Goal: Check status: Check status

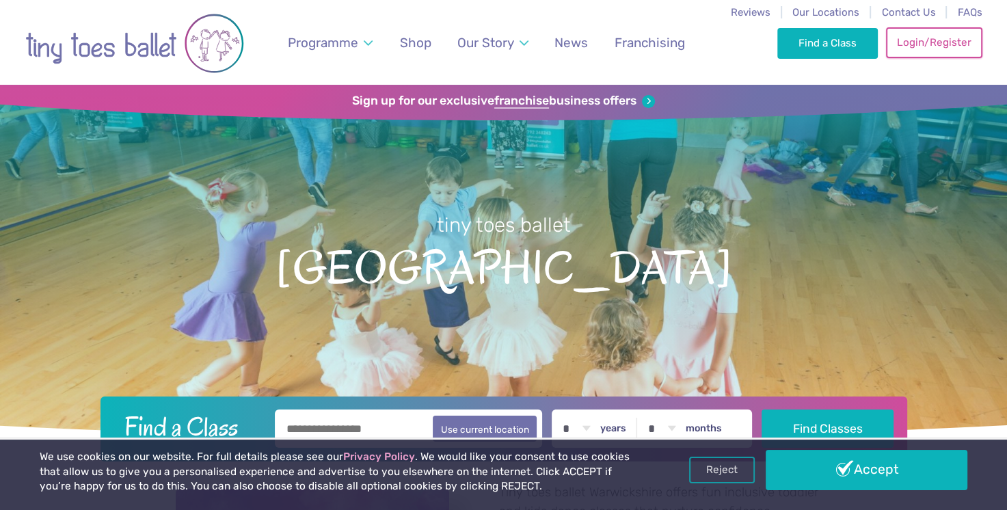
click at [941, 45] on link "Login/Register" at bounding box center [934, 42] width 96 height 30
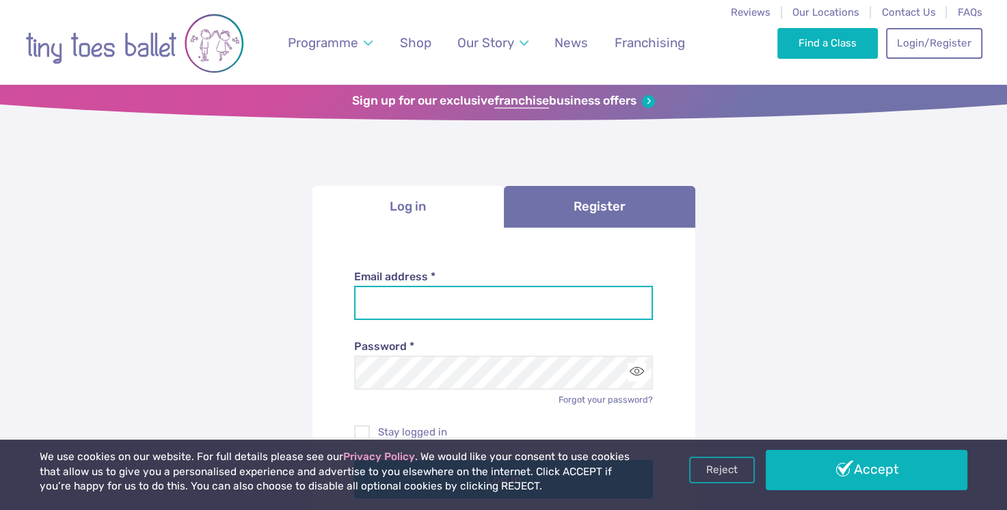
click at [396, 305] on input "Email address *" at bounding box center [503, 303] width 299 height 34
type input "**********"
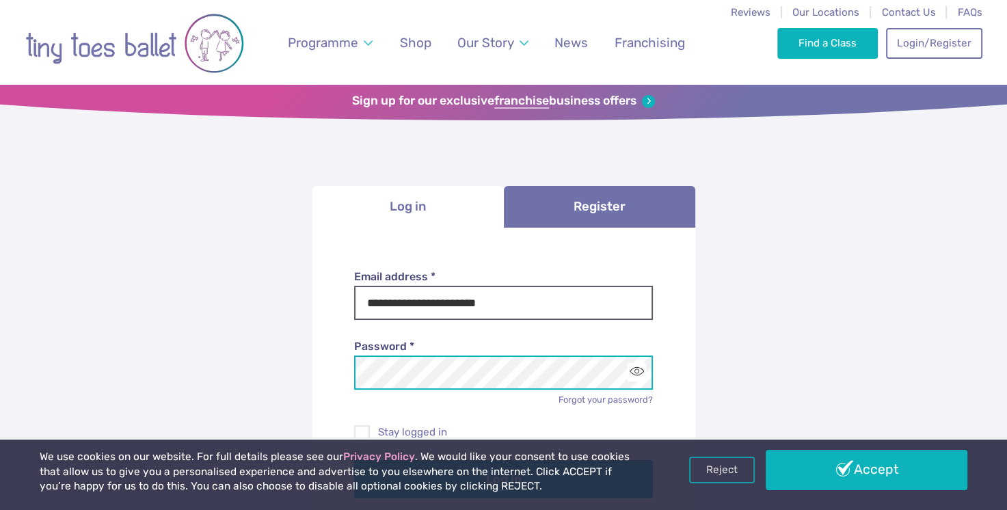
click at [354, 460] on button "Log in" at bounding box center [503, 479] width 299 height 38
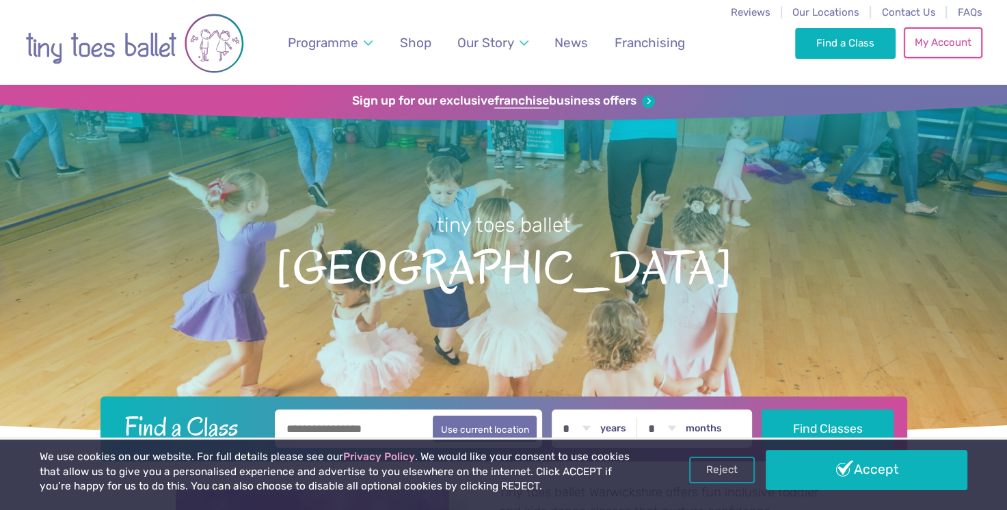
click at [934, 42] on link "My Account" at bounding box center [943, 42] width 78 height 30
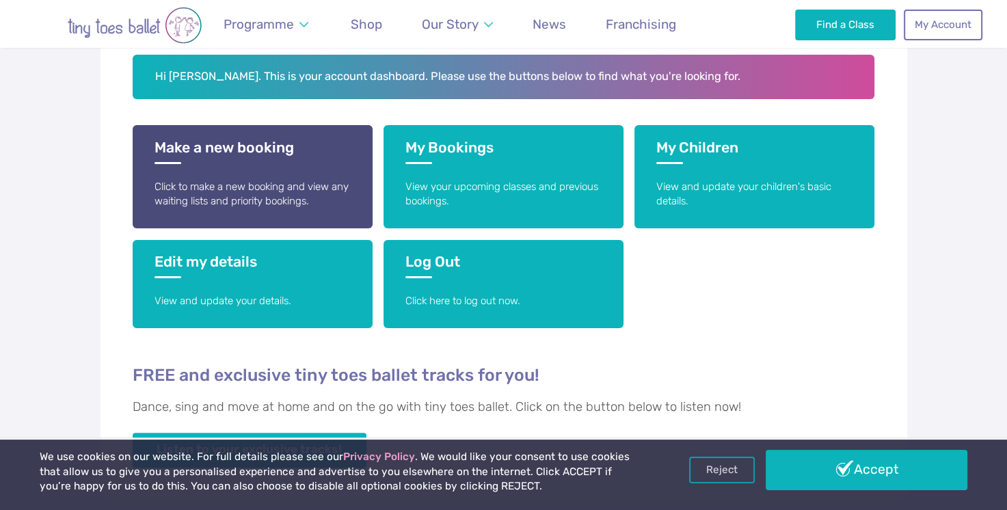
scroll to position [213, 0]
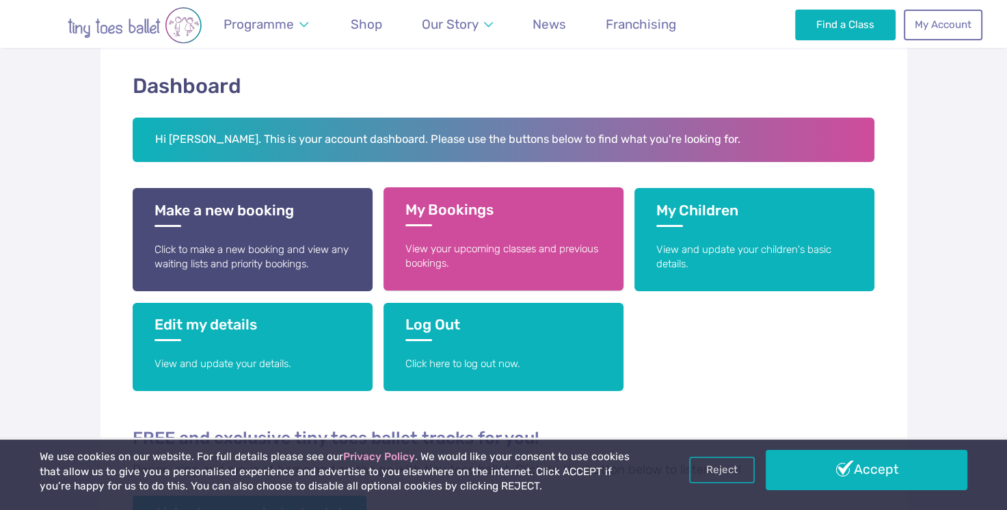
click at [440, 247] on p "View your upcoming classes and previous bookings." at bounding box center [503, 256] width 196 height 29
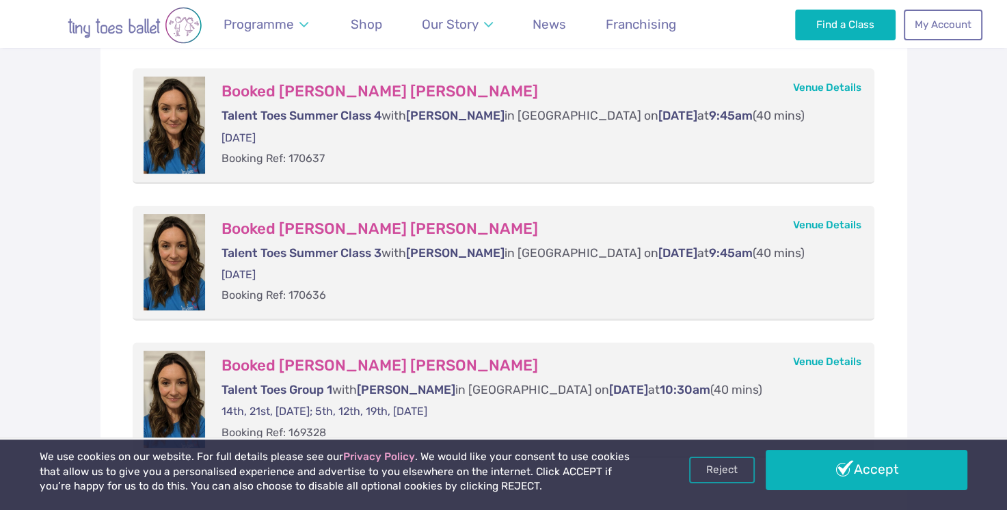
scroll to position [320, 0]
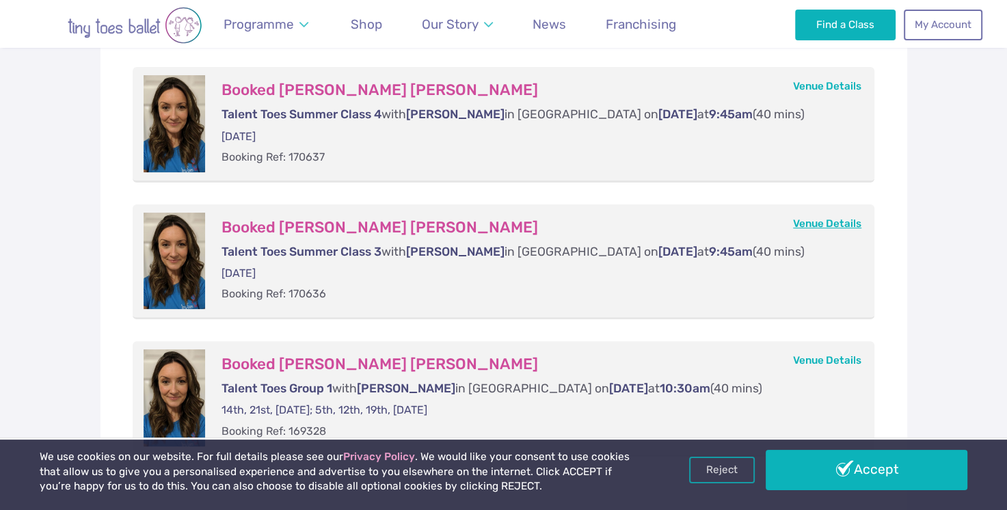
click at [826, 219] on link "Venue Details" at bounding box center [827, 223] width 68 height 12
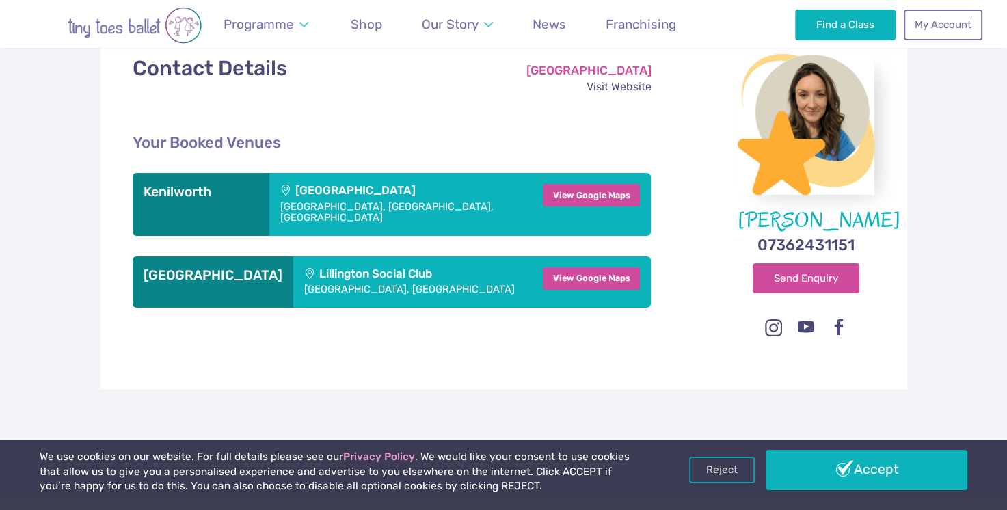
scroll to position [219, 0]
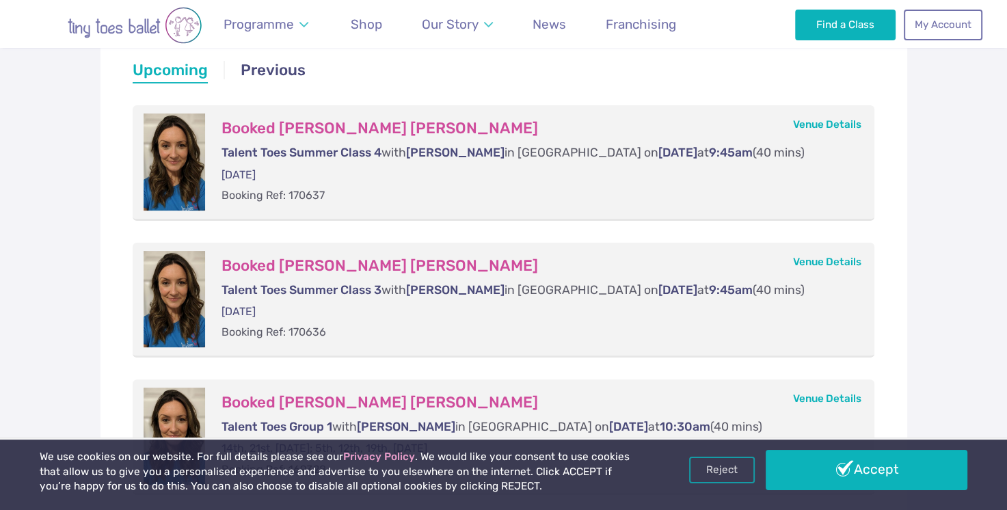
scroll to position [303, 0]
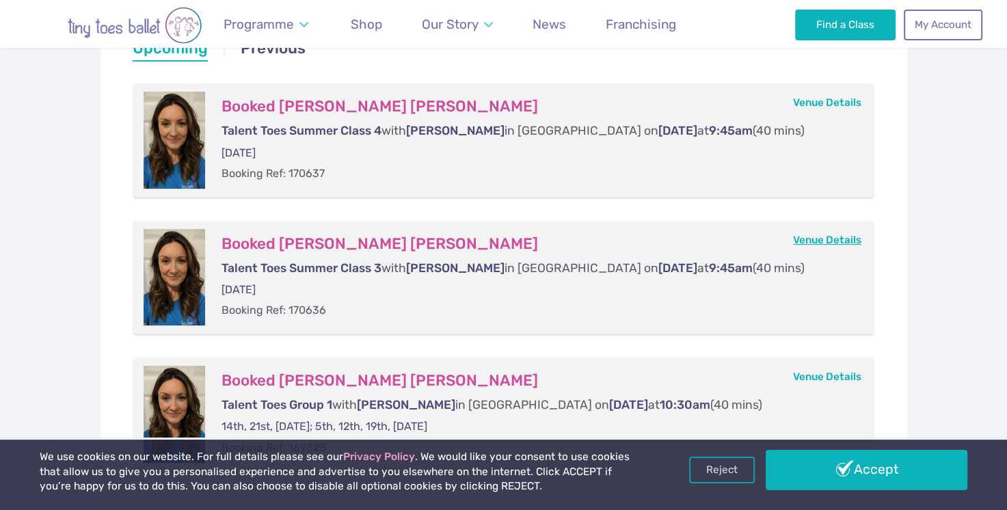
click at [823, 242] on link "Venue Details" at bounding box center [827, 240] width 68 height 12
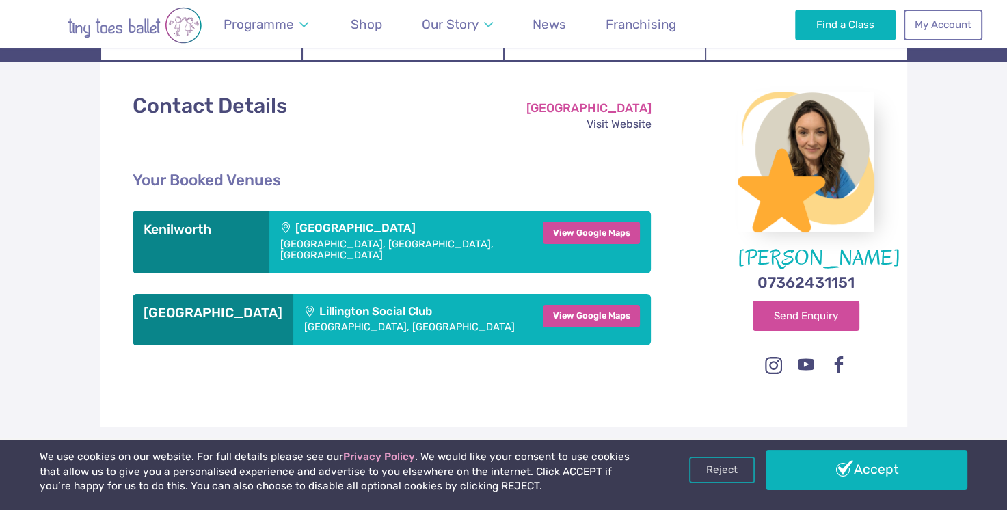
scroll to position [200, 0]
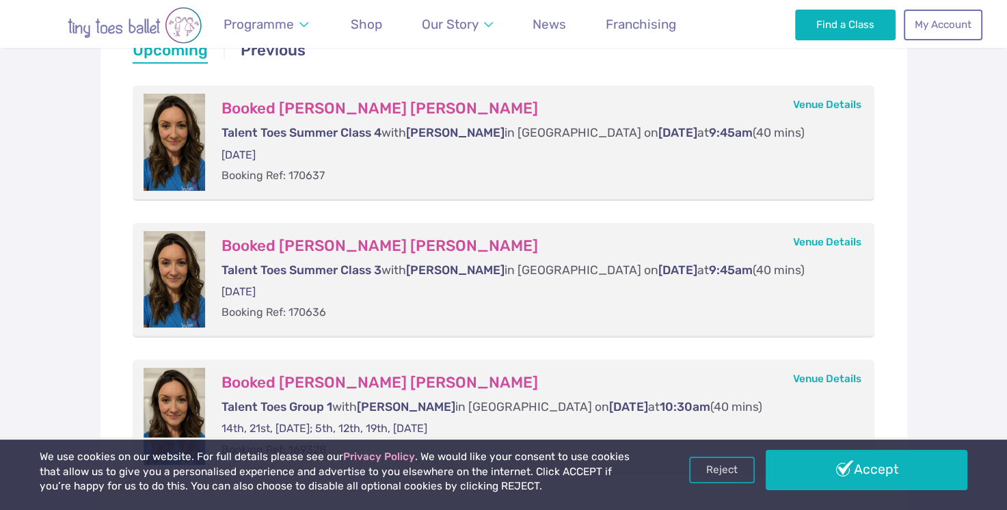
scroll to position [230, 0]
